Goal: Information Seeking & Learning: Learn about a topic

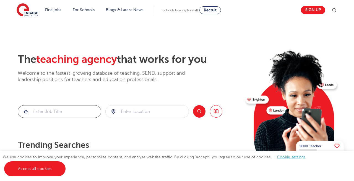
click at [54, 107] on input "search" at bounding box center [59, 111] width 83 height 12
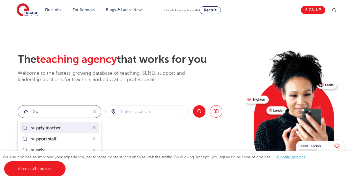
click at [63, 129] on div "su pply teacher" at bounding box center [47, 128] width 33 height 6
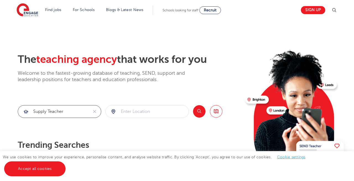
type input "supply teacher"
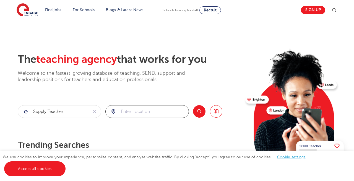
click at [118, 111] on input "search" at bounding box center [147, 111] width 83 height 12
type input "thurrock"
click at [197, 111] on button "Search" at bounding box center [199, 111] width 12 height 12
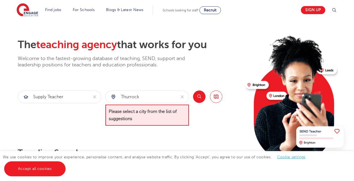
scroll to position [28, 0]
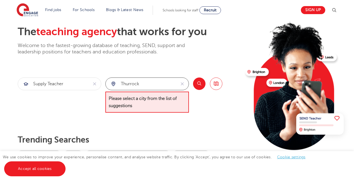
click at [157, 82] on input "thurrock" at bounding box center [141, 84] width 70 height 12
click at [116, 85] on div "thurrock" at bounding box center [141, 84] width 70 height 12
click at [115, 85] on div "thurrock" at bounding box center [141, 84] width 70 height 12
click at [113, 85] on div "thurrock" at bounding box center [141, 84] width 70 height 12
click at [146, 85] on input "thurrock" at bounding box center [141, 84] width 70 height 12
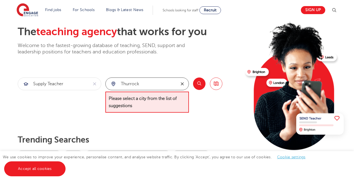
click at [183, 83] on icon "reset" at bounding box center [183, 83] width 6 height 5
click at [120, 84] on input "search" at bounding box center [147, 84] width 83 height 12
click at [113, 83] on div at bounding box center [147, 84] width 83 height 12
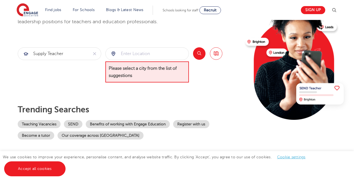
scroll to position [58, 0]
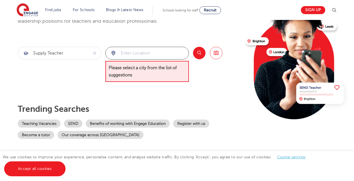
click at [141, 48] on input "search" at bounding box center [147, 53] width 83 height 12
type input "grays"
click at [198, 55] on button "Search" at bounding box center [199, 53] width 12 height 12
click at [216, 55] on link "Browse all Jobs" at bounding box center [216, 53] width 12 height 12
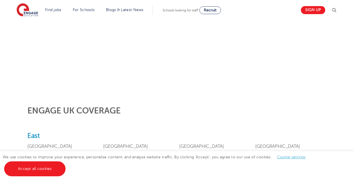
scroll to position [148, 0]
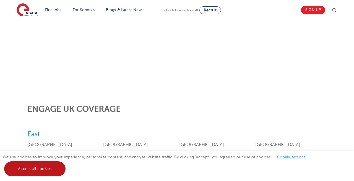
click at [48, 173] on link "Accept all cookies" at bounding box center [34, 168] width 61 height 15
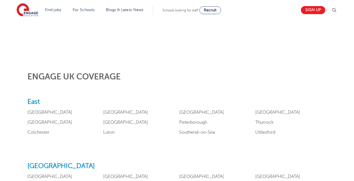
scroll to position [187, 0]
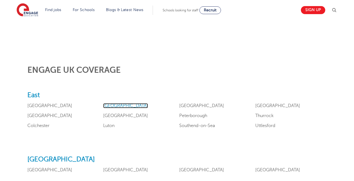
click at [107, 105] on link "[GEOGRAPHIC_DATA]" at bounding box center [125, 105] width 45 height 5
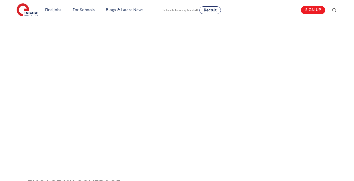
scroll to position [0, 0]
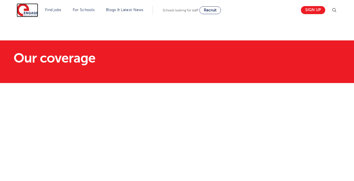
click at [25, 8] on img at bounding box center [28, 10] width 22 height 14
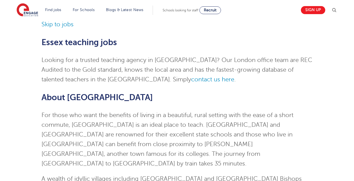
scroll to position [48, 0]
click at [191, 82] on span "contact us here" at bounding box center [212, 79] width 43 height 7
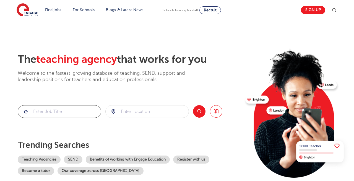
click at [85, 105] on input "search" at bounding box center [59, 111] width 83 height 12
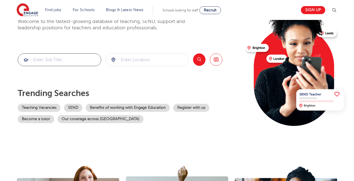
scroll to position [52, 0]
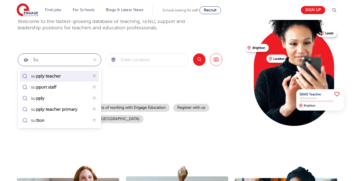
click at [87, 78] on div "su pply teacher" at bounding box center [59, 76] width 77 height 9
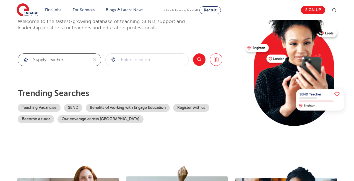
type input "supply teacher"
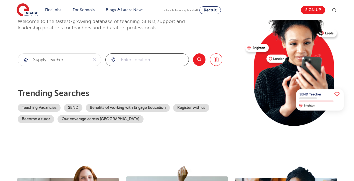
click at [125, 56] on input "search" at bounding box center [147, 60] width 83 height 12
type input "e"
type input "g"
type input "e"
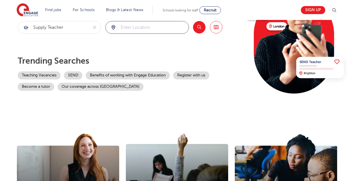
scroll to position [82, 0]
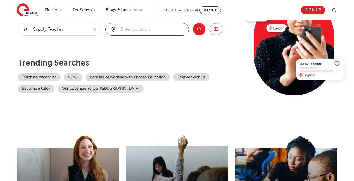
click at [170, 31] on input "search" at bounding box center [147, 29] width 83 height 12
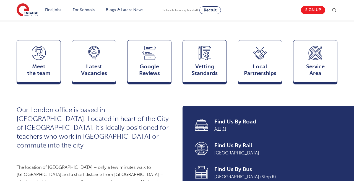
scroll to position [138, 0]
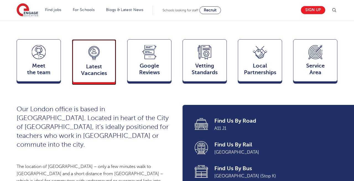
click at [101, 75] on span "Latest Vacancies" at bounding box center [94, 69] width 37 height 13
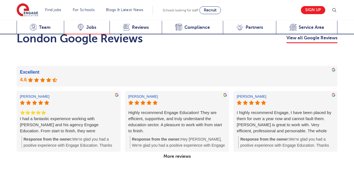
scroll to position [939, 0]
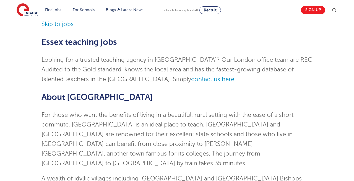
scroll to position [48, 0]
